Goal: Transaction & Acquisition: Purchase product/service

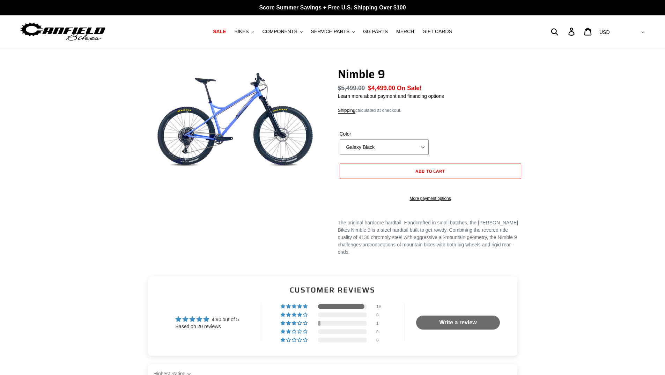
select select "highest-rating"
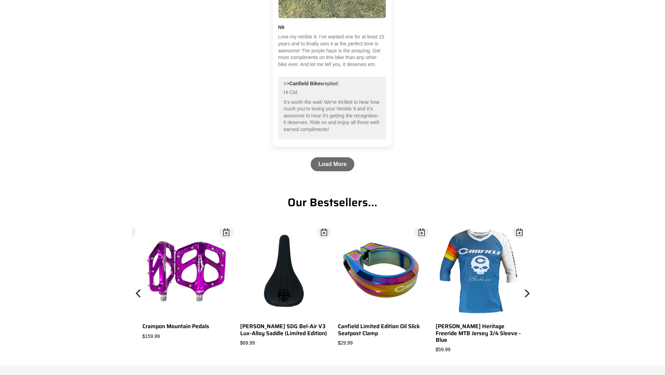
scroll to position [1047, 0]
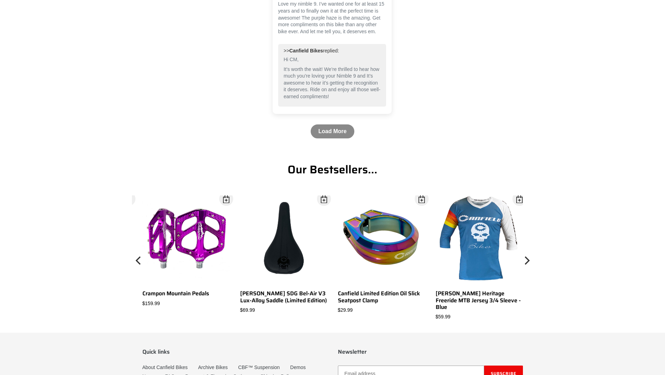
click at [342, 131] on link "Load More" at bounding box center [333, 131] width 44 height 14
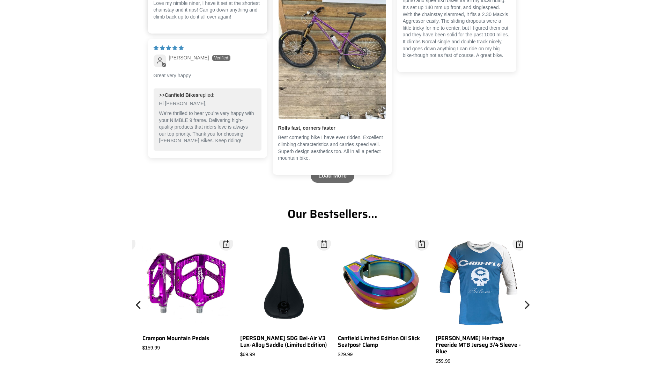
scroll to position [1360, 0]
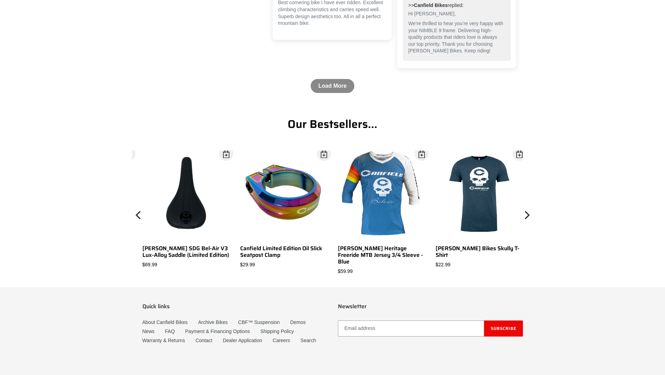
click at [332, 86] on link "Load More" at bounding box center [333, 86] width 44 height 14
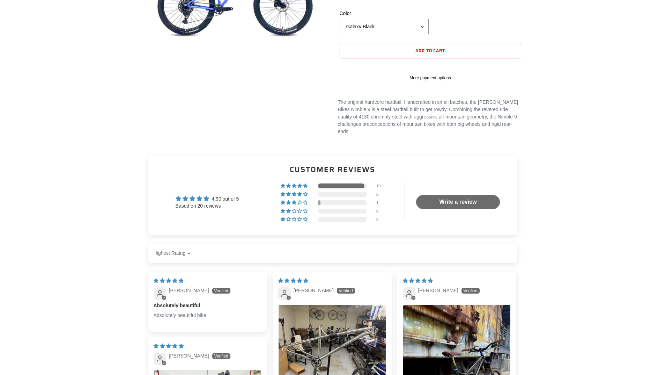
scroll to position [0, 0]
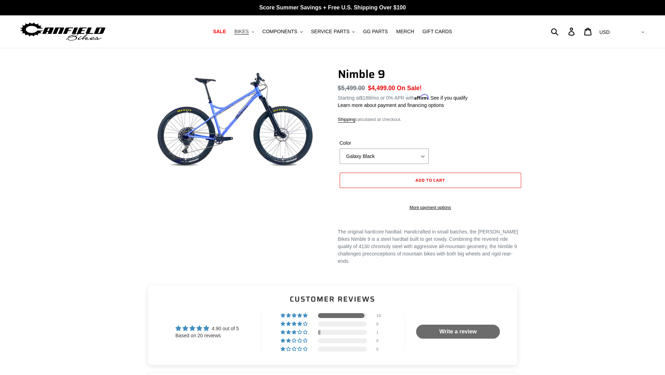
click at [256, 31] on button "BIKES .cls-1{fill:#231f20}" at bounding box center [244, 31] width 27 height 9
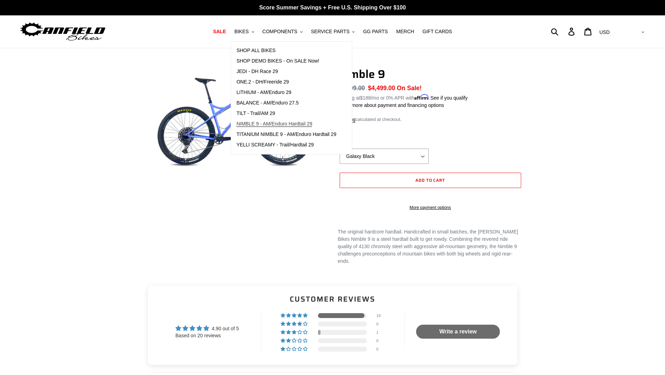
click at [262, 122] on span "NIMBLE 9 - AM/Enduro Hardtail 29" at bounding box center [274, 124] width 76 height 6
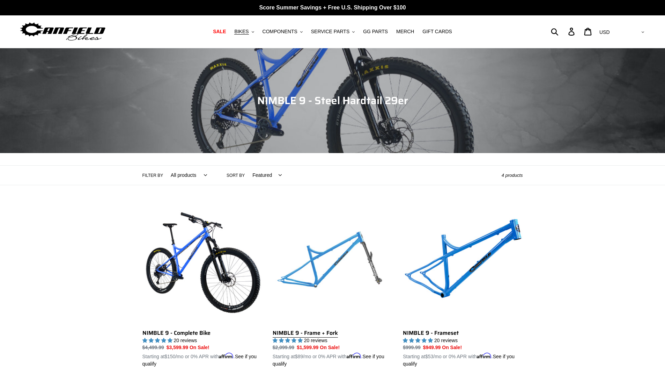
click at [341, 261] on link "NIMBLE 9 - Frame + Fork" at bounding box center [333, 285] width 120 height 163
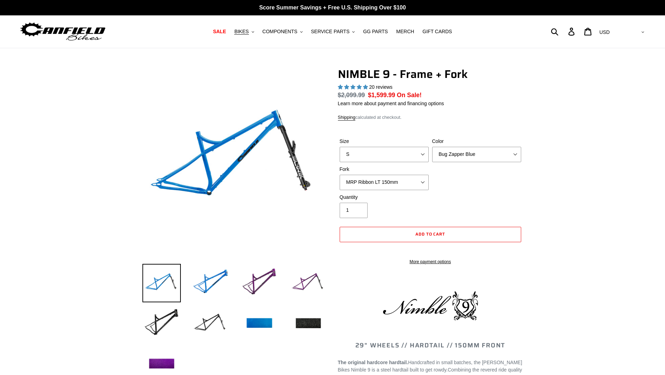
select select "highest-rating"
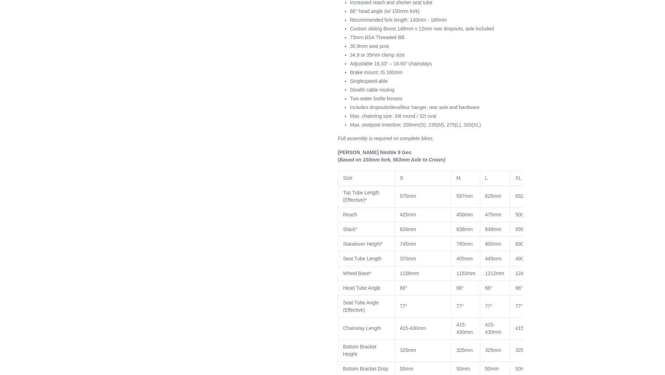
scroll to position [628, 0]
